Goal: Information Seeking & Learning: Learn about a topic

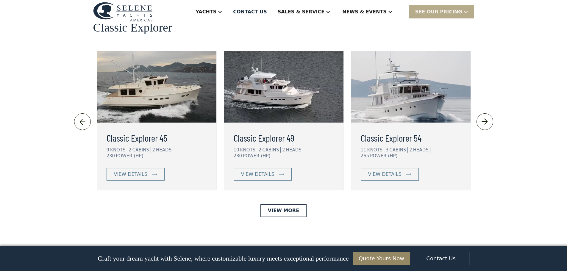
scroll to position [1249, 0]
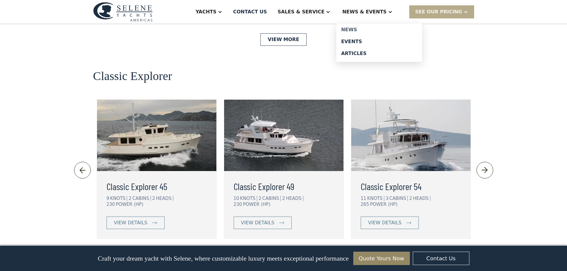
click at [368, 29] on div "News" at bounding box center [379, 29] width 76 height 5
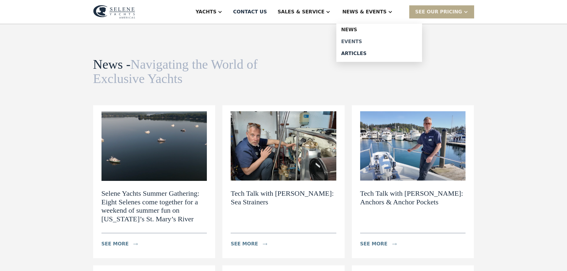
click at [370, 41] on div "Events" at bounding box center [379, 41] width 76 height 5
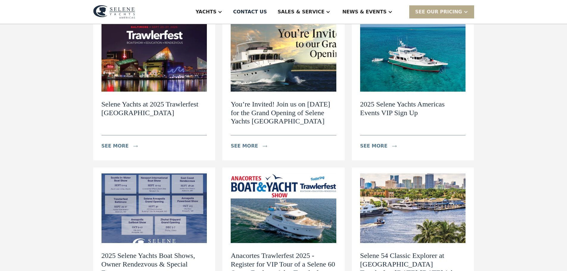
scroll to position [59, 0]
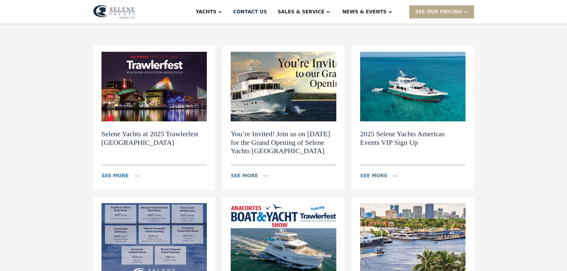
click at [112, 174] on div "see more" at bounding box center [114, 175] width 27 height 7
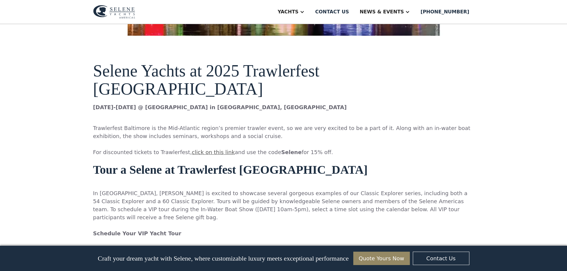
scroll to position [327, 0]
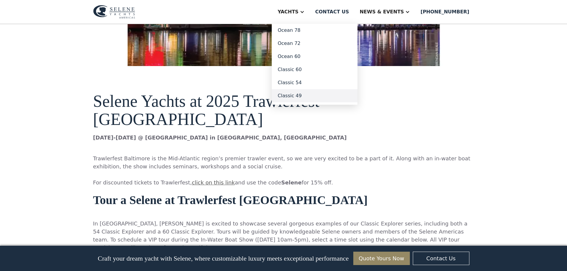
click at [325, 98] on link "Classic 49" at bounding box center [315, 95] width 86 height 13
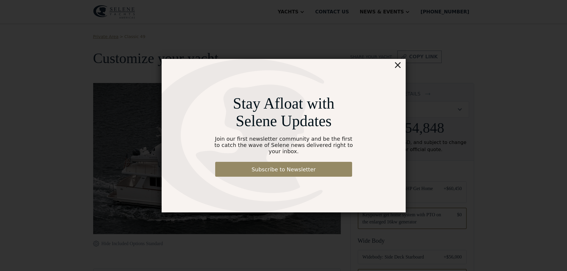
click at [398, 69] on div "×" at bounding box center [397, 65] width 9 height 12
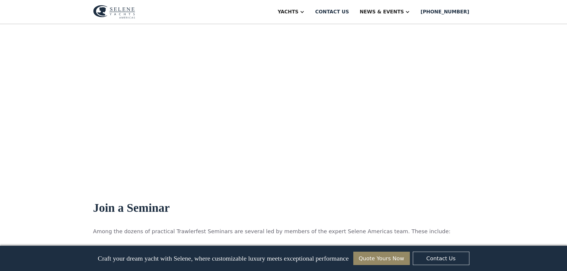
scroll to position [535, 0]
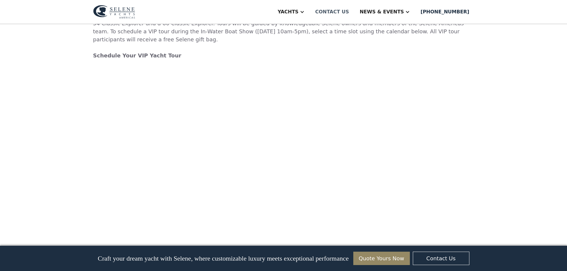
click at [349, 12] on div "Contact us" at bounding box center [332, 11] width 34 height 7
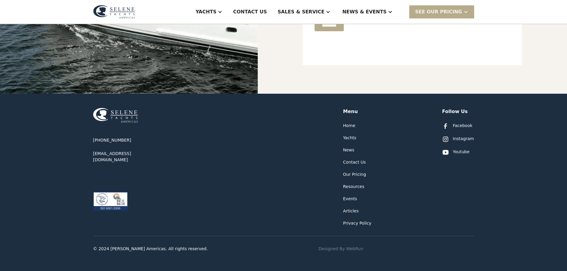
scroll to position [272, 0]
click at [348, 137] on div "Yachts" at bounding box center [349, 138] width 13 height 6
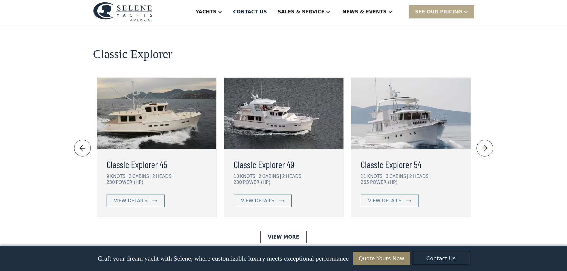
scroll to position [1273, 0]
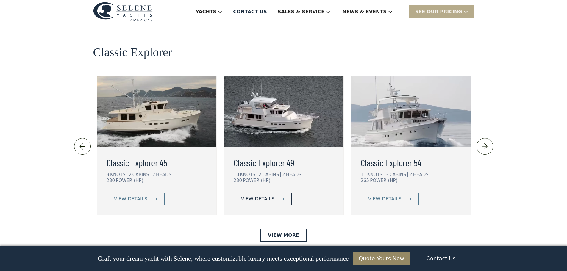
click at [263, 195] on div "view details" at bounding box center [257, 198] width 33 height 7
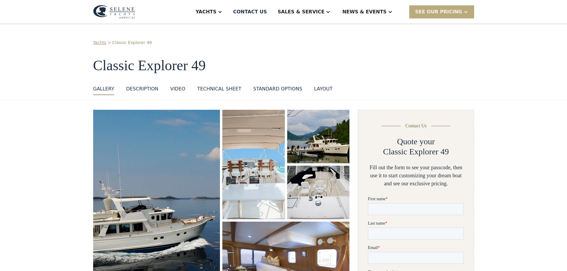
click at [467, 11] on div at bounding box center [465, 12] width 5 height 5
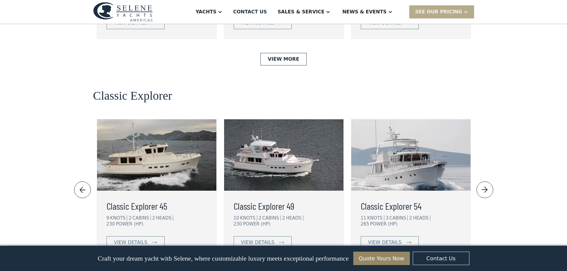
scroll to position [1273, 0]
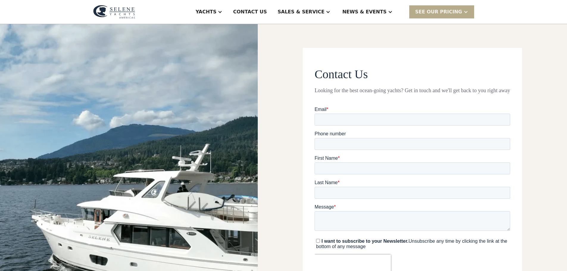
scroll to position [272, 0]
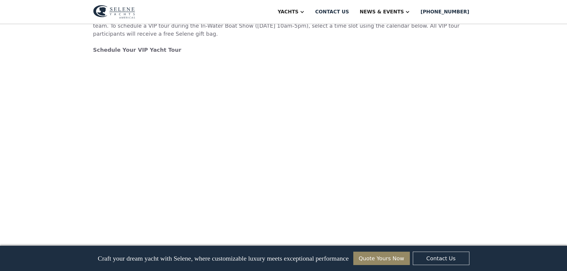
scroll to position [625, 0]
